Goal: Information Seeking & Learning: Learn about a topic

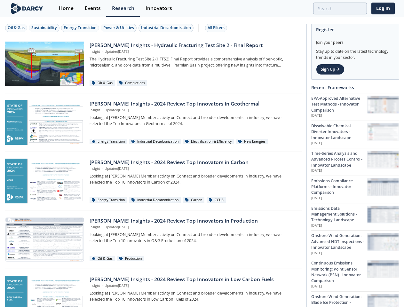
click at [16, 28] on div "Oil & Gas" at bounding box center [16, 28] width 17 height 6
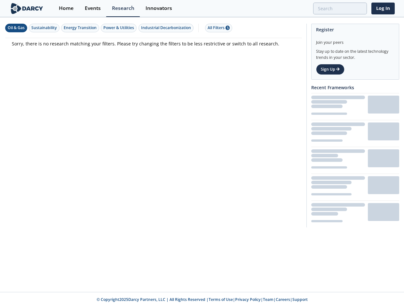
click at [44, 28] on div "Sustainability" at bounding box center [44, 28] width 26 height 6
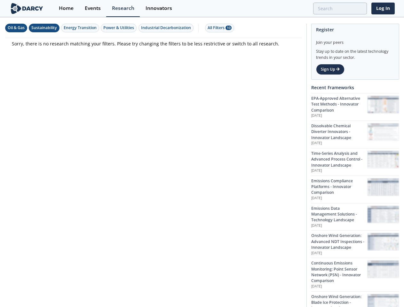
click at [81, 28] on div "Energy Transition" at bounding box center [80, 28] width 33 height 6
click at [120, 28] on div "Power & Utilities" at bounding box center [118, 28] width 31 height 6
